Goal: Task Accomplishment & Management: Manage account settings

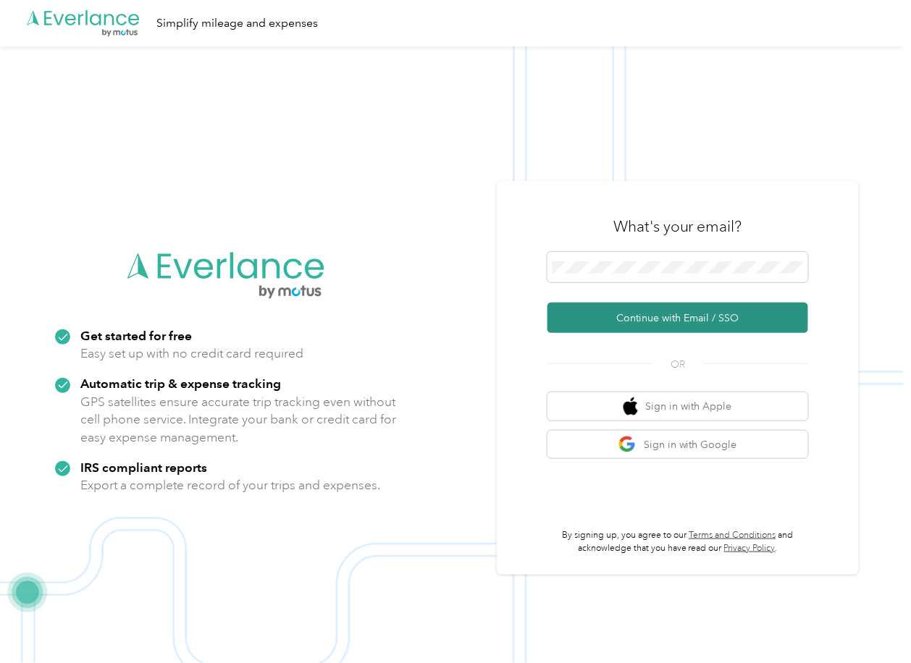
click at [594, 311] on button "Continue with Email / SSO" at bounding box center [677, 318] width 261 height 30
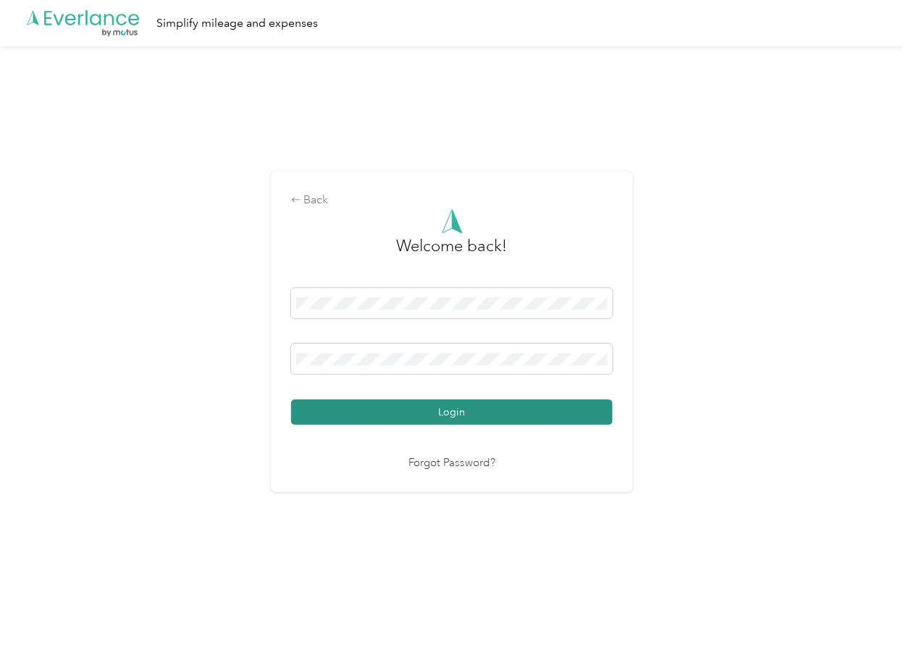
click at [355, 415] on button "Login" at bounding box center [452, 412] width 322 height 25
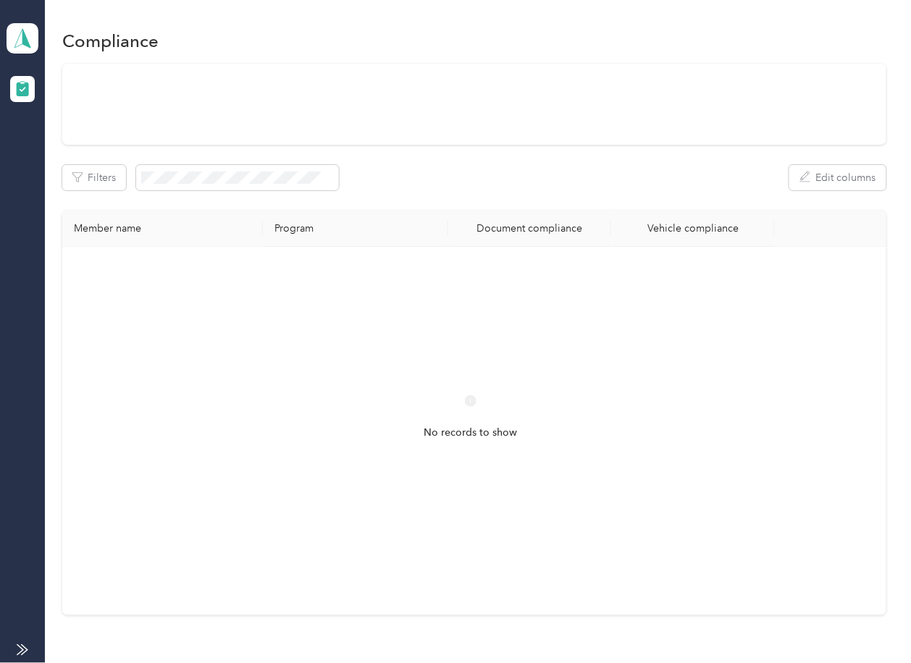
click at [576, 190] on div "Filters Edit columns" at bounding box center [473, 177] width 823 height 25
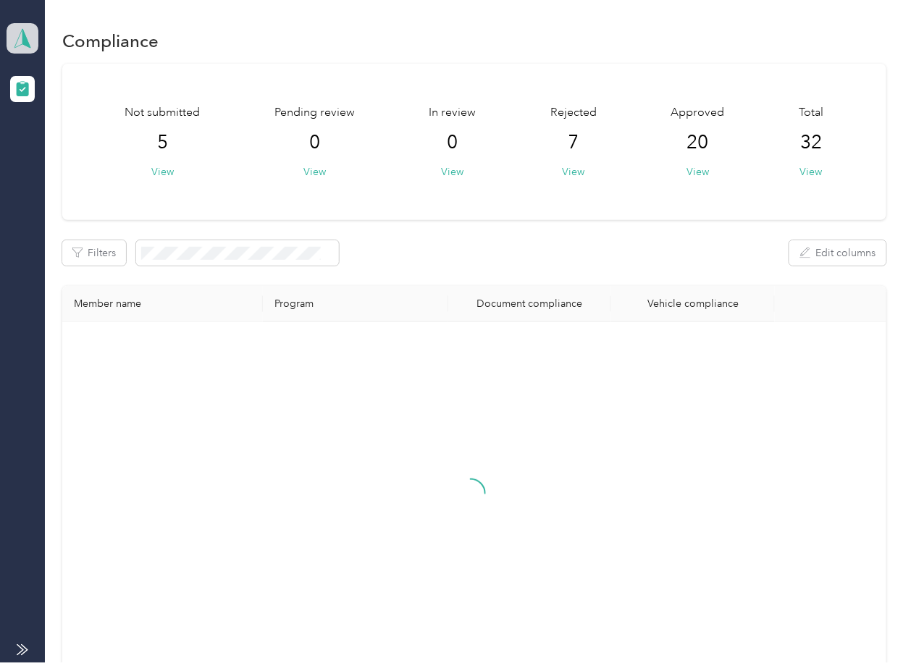
click at [21, 32] on icon at bounding box center [23, 38] width 22 height 20
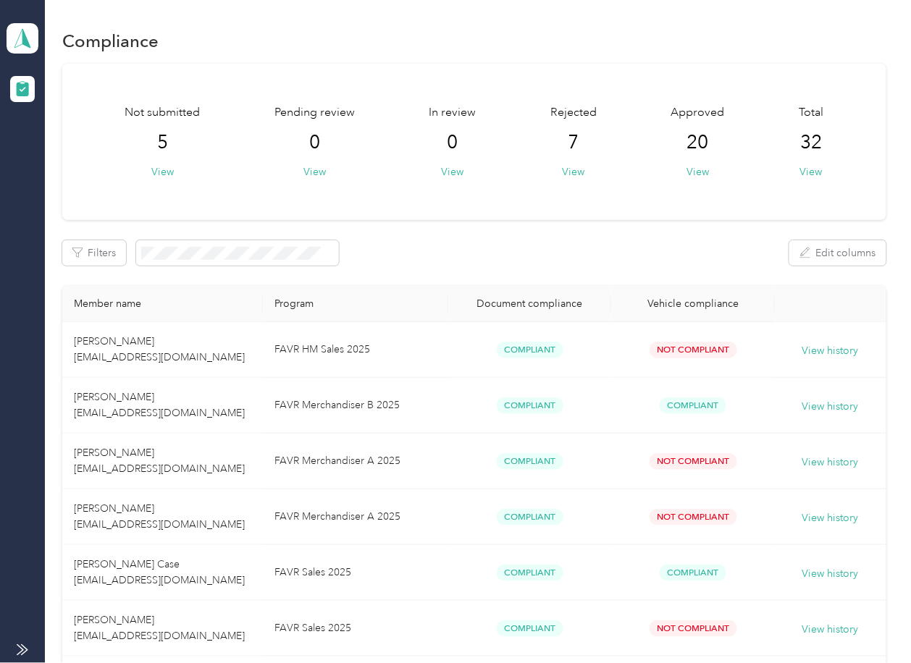
click at [56, 146] on div "Log out" at bounding box center [47, 151] width 56 height 15
